Goal: Information Seeking & Learning: Learn about a topic

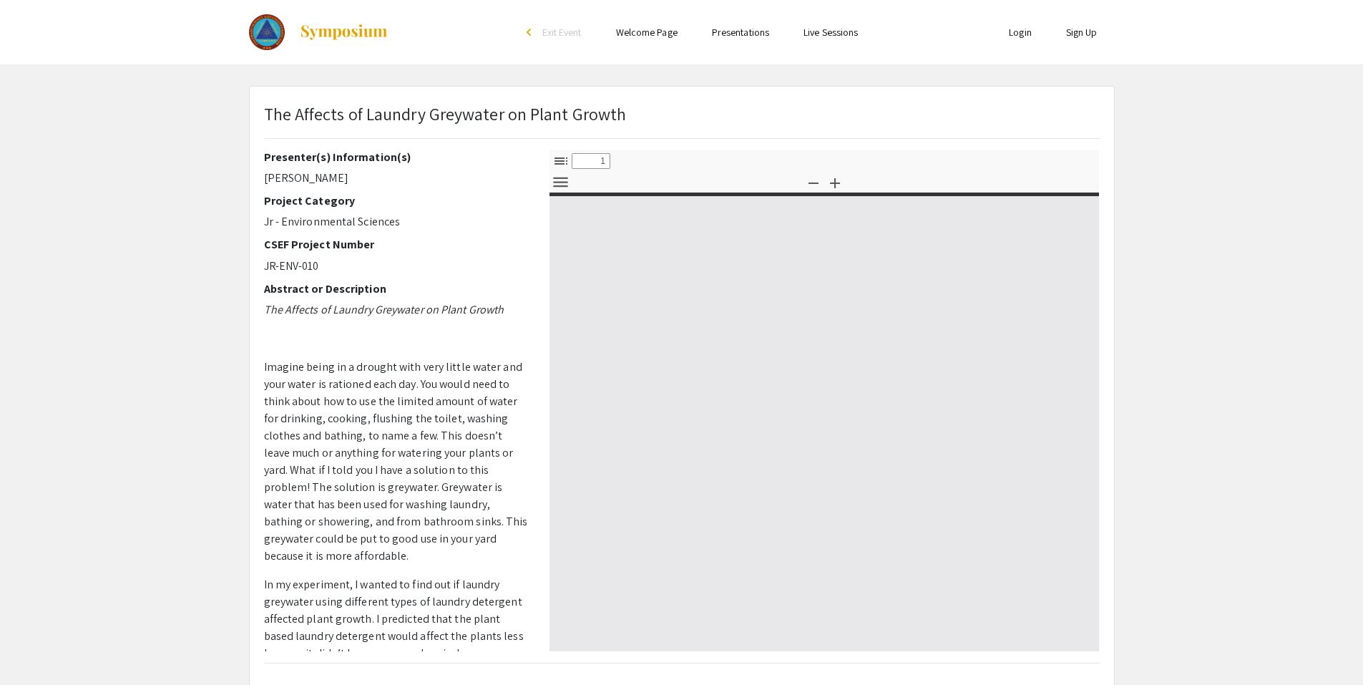
select select "custom"
type input "0"
select select "custom"
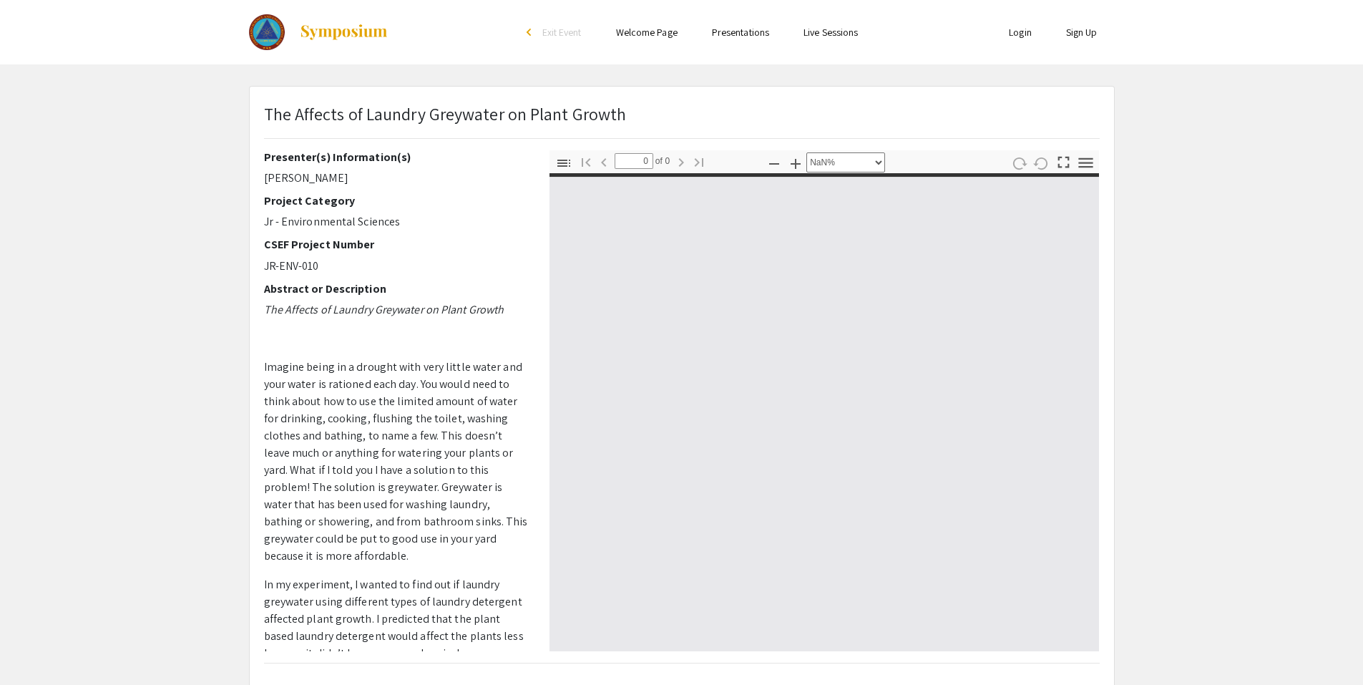
type input "1"
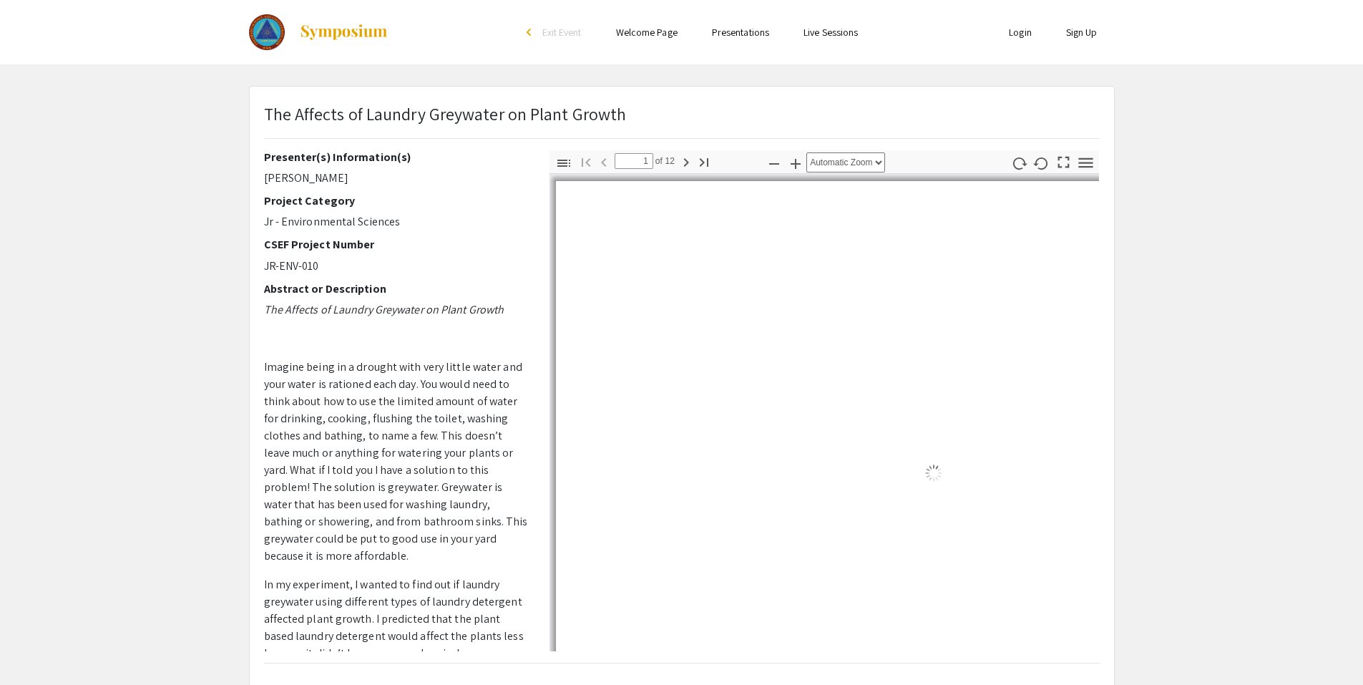
select select "auto"
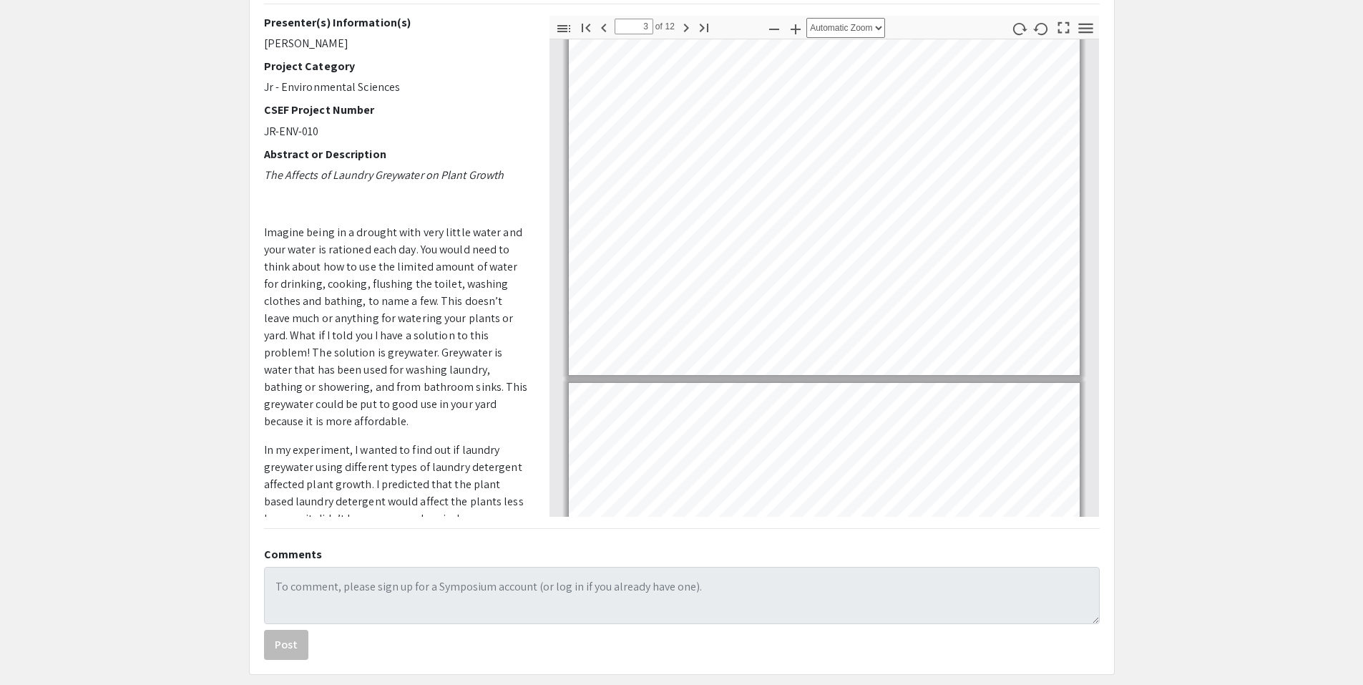
scroll to position [232, 0]
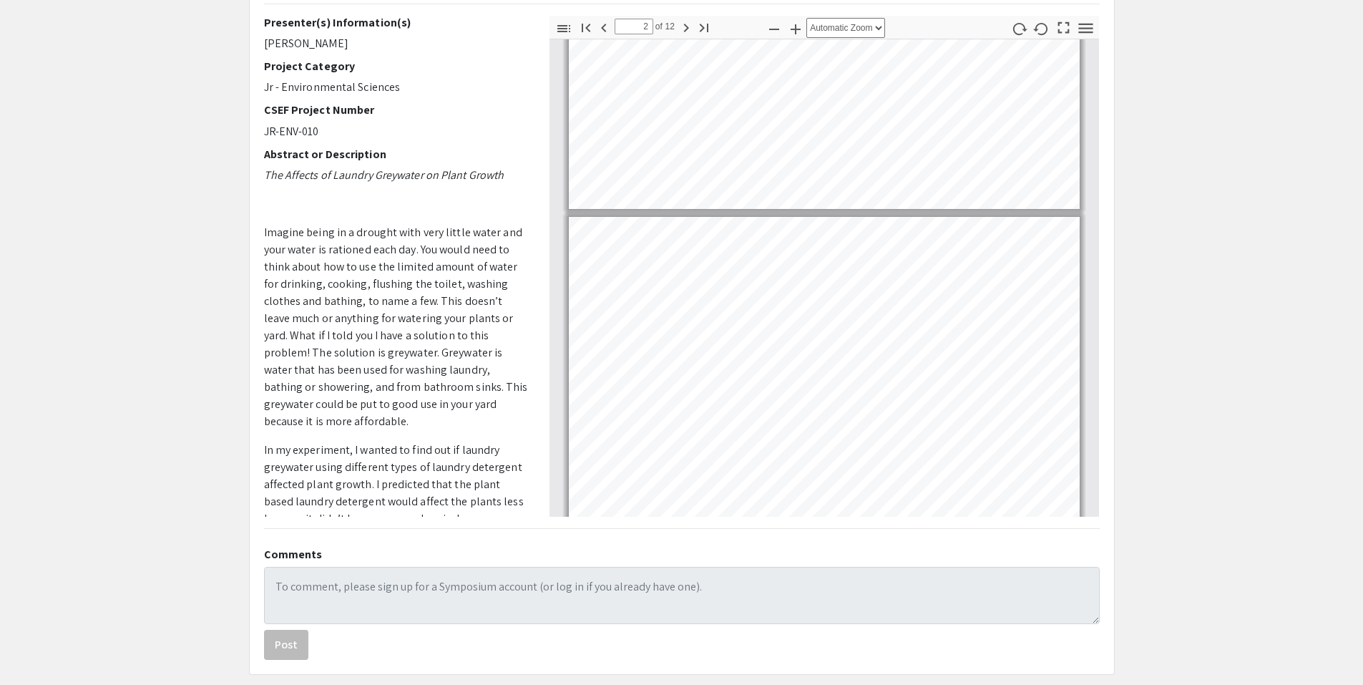
type input "1"
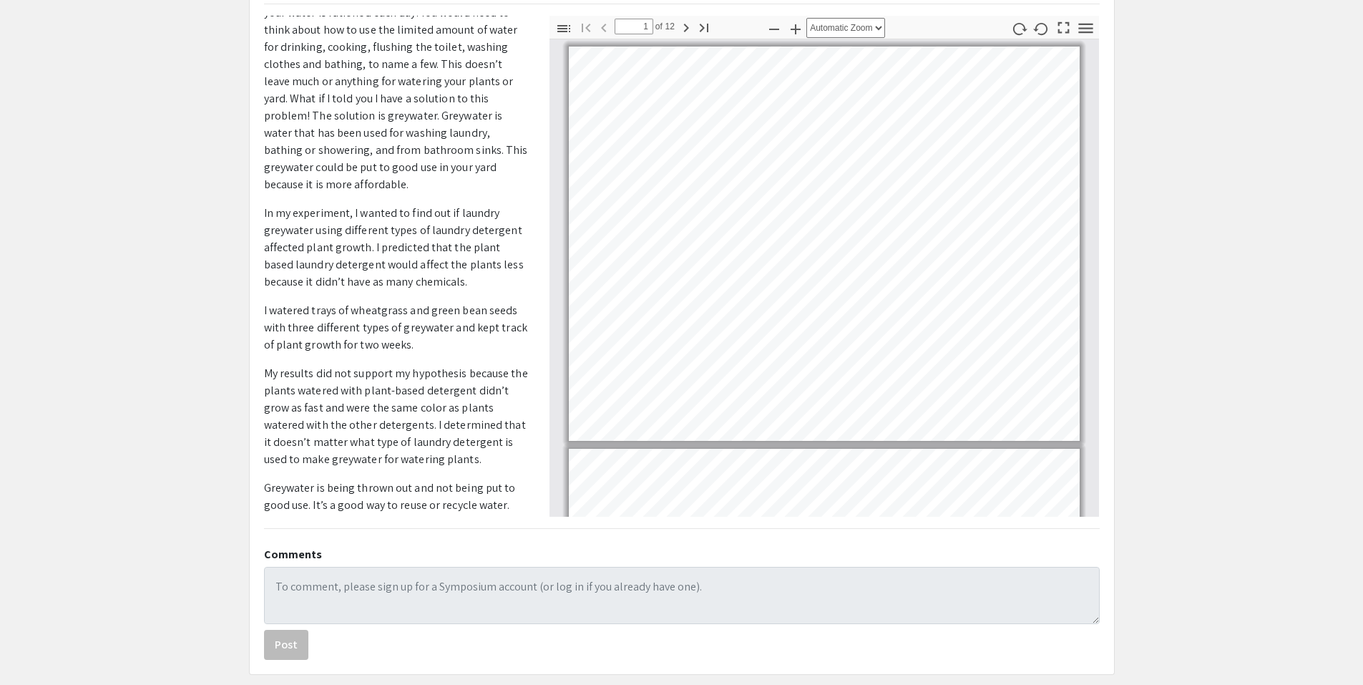
scroll to position [245, 0]
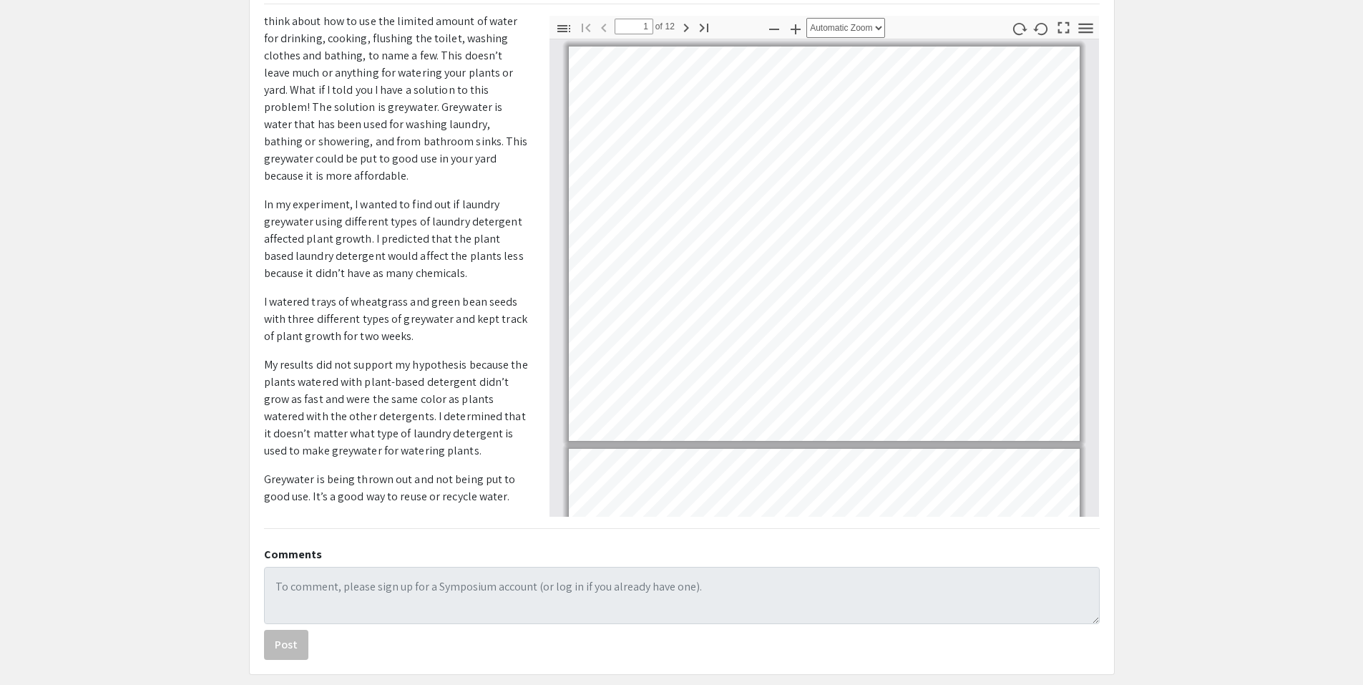
click at [517, 407] on p "My results did not support my hypothesis because the plants watered with plant-…" at bounding box center [396, 407] width 264 height 103
drag, startPoint x: 517, startPoint y: 419, endPoint x: 517, endPoint y: 427, distance: 8.6
click at [517, 427] on p "My results did not support my hypothesis because the plants watered with plant-…" at bounding box center [396, 407] width 264 height 103
click at [0, 197] on app-presentation "The Affects of Laundry Greywater on Plant Growth Presenter(s) Information(s) [P…" at bounding box center [681, 312] width 1363 height 723
